Goal: Navigation & Orientation: Find specific page/section

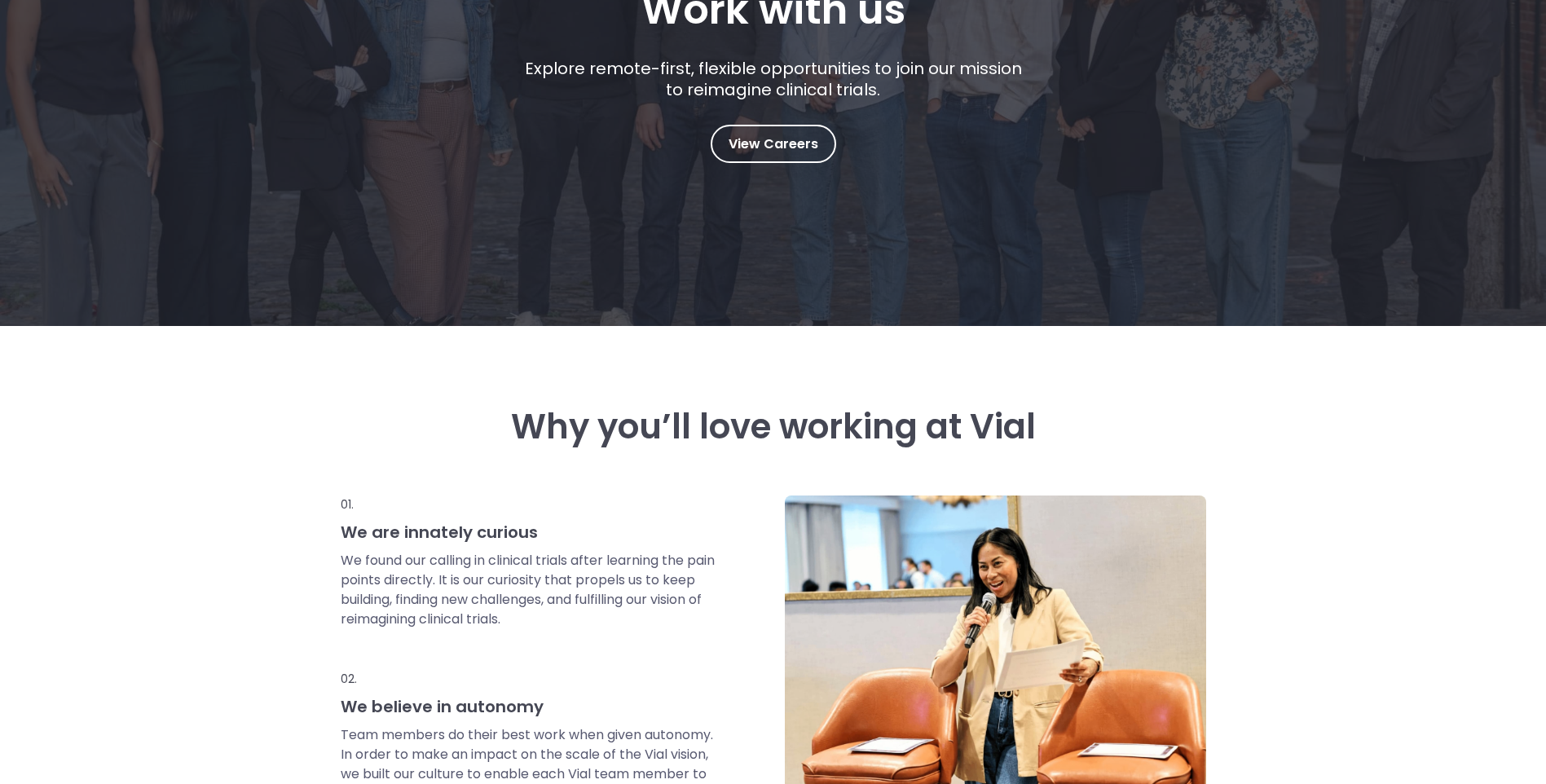
scroll to position [326, 0]
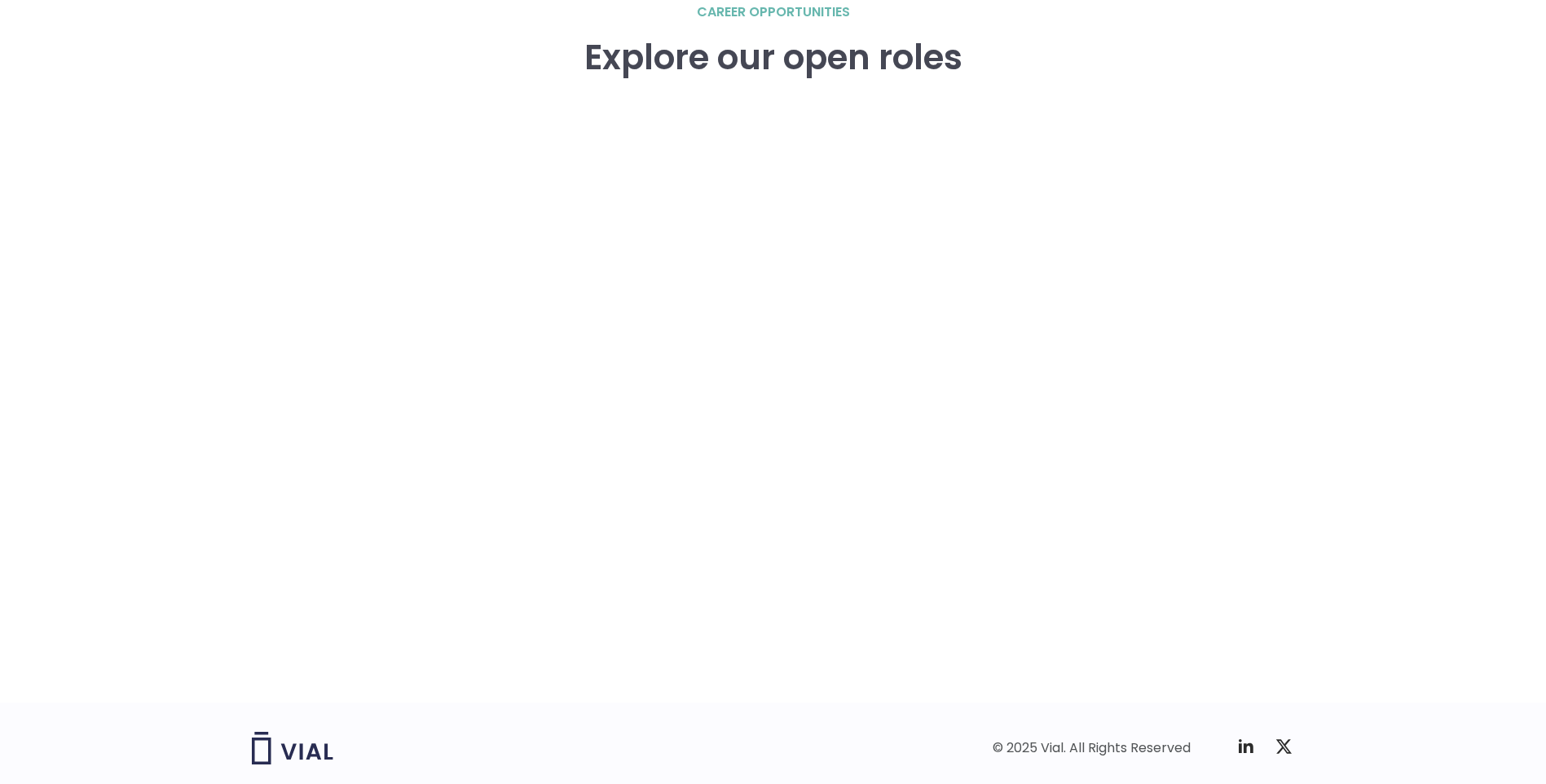
scroll to position [2396, 0]
